Goal: Task Accomplishment & Management: Use online tool/utility

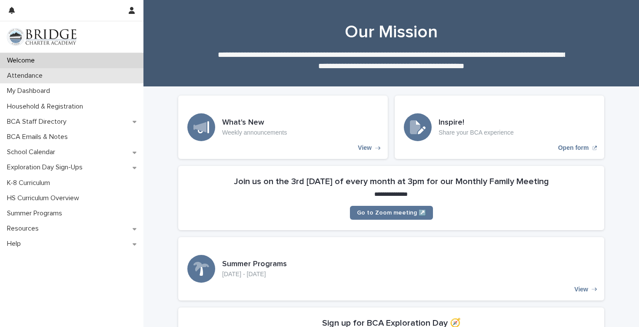
click at [30, 77] on p "Attendance" at bounding box center [26, 76] width 46 height 8
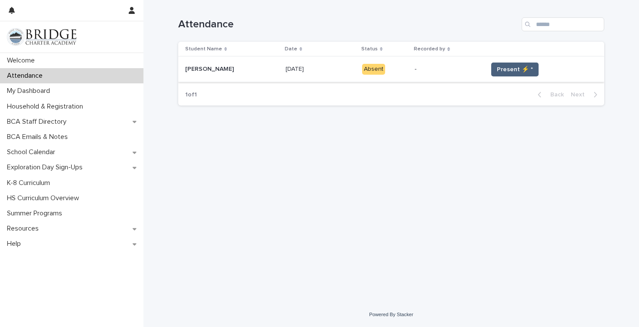
click at [499, 67] on span "Present ⚡ *" at bounding box center [515, 69] width 36 height 9
click at [510, 69] on span "Present ⚡ *" at bounding box center [515, 69] width 36 height 9
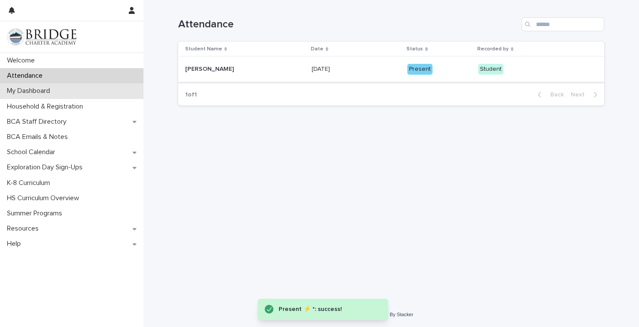
click at [61, 93] on div "My Dashboard" at bounding box center [71, 90] width 143 height 15
